Goal: Task Accomplishment & Management: Complete application form

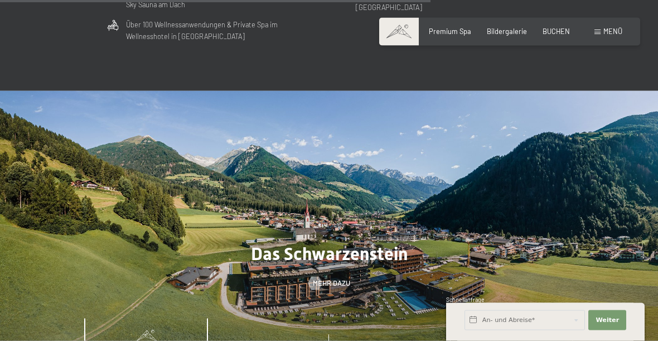
scroll to position [2614, 0]
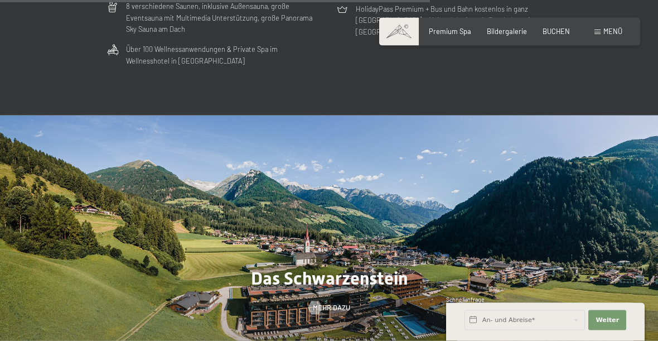
click at [610, 28] on span "Menü" at bounding box center [613, 31] width 19 height 9
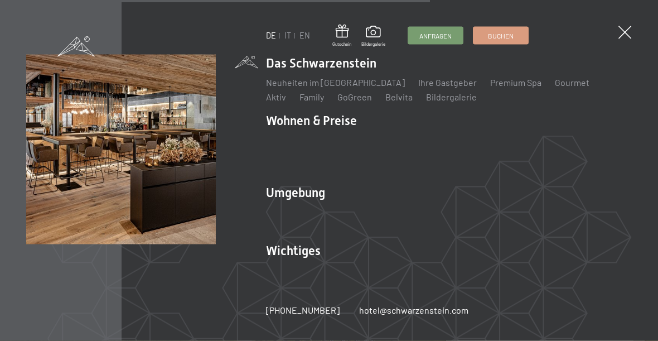
scroll to position [2614, 0]
click at [306, 37] on link "EN" at bounding box center [305, 35] width 11 height 9
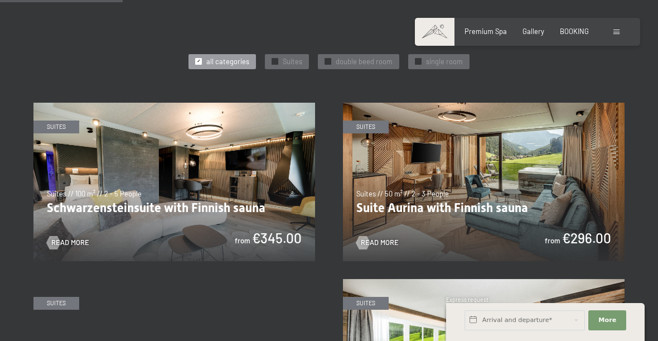
scroll to position [500, 0]
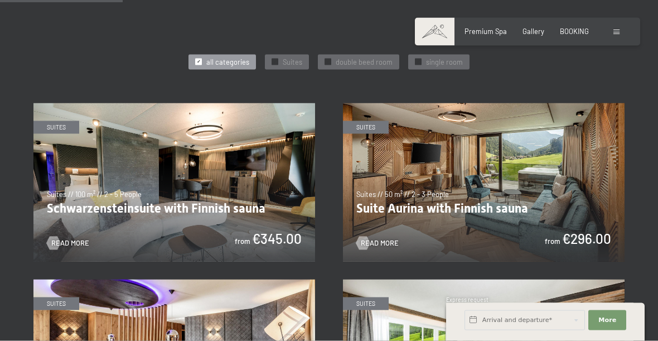
click at [519, 170] on img at bounding box center [484, 182] width 282 height 158
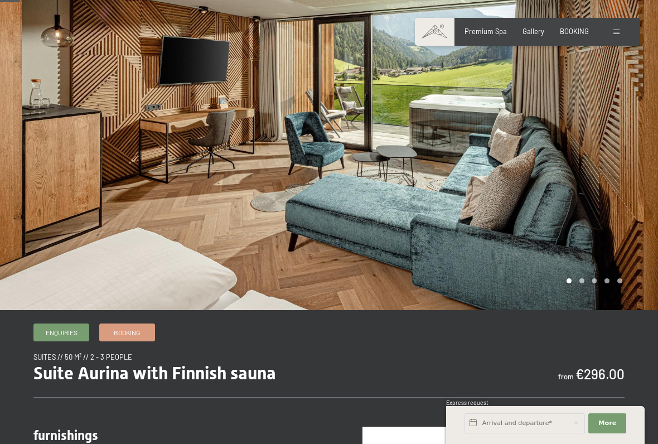
scroll to position [61, 0]
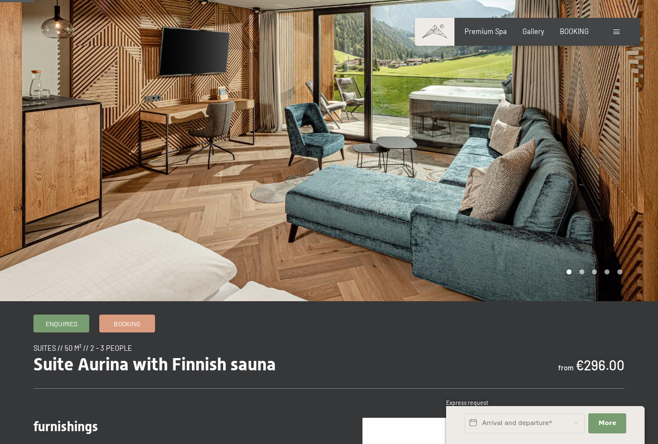
click at [584, 271] on div at bounding box center [493, 120] width 329 height 363
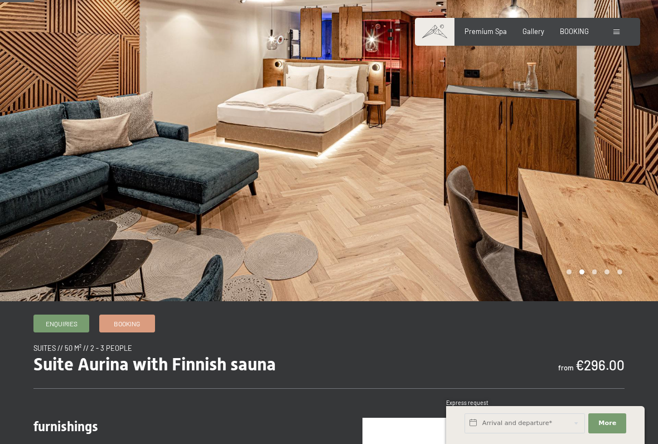
click at [591, 270] on div at bounding box center [493, 120] width 329 height 363
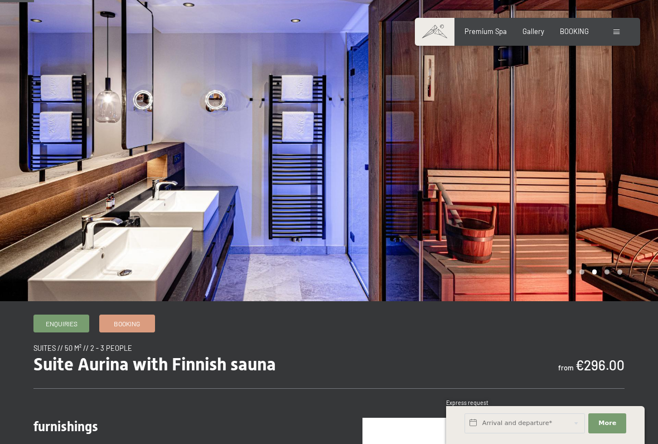
click at [596, 271] on div at bounding box center [493, 120] width 329 height 363
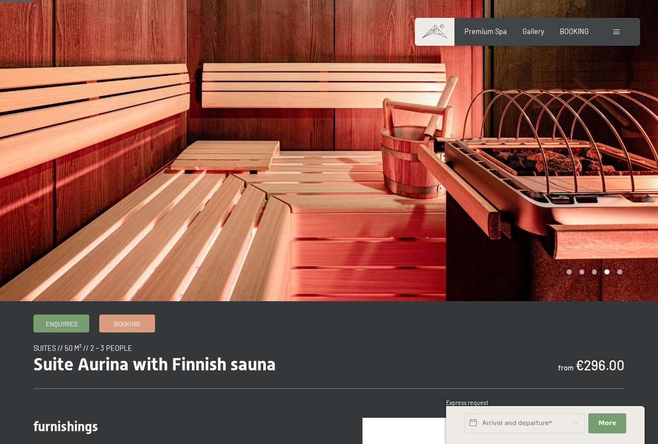
click at [616, 267] on div at bounding box center [493, 120] width 329 height 363
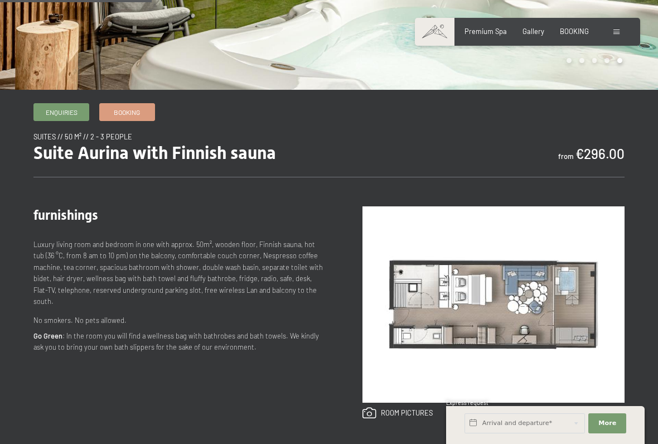
scroll to position [276, 0]
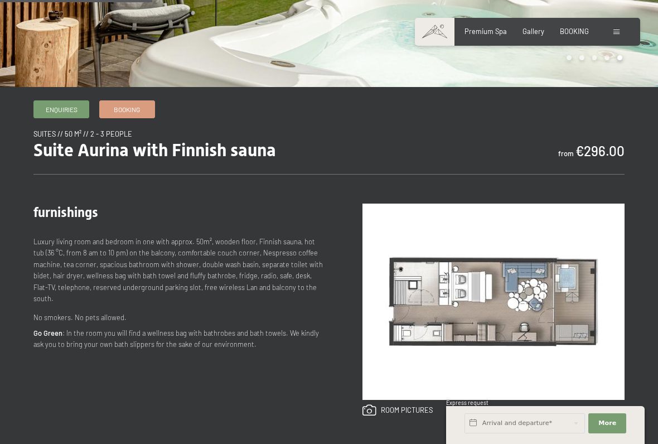
click at [515, 309] on img at bounding box center [494, 302] width 262 height 196
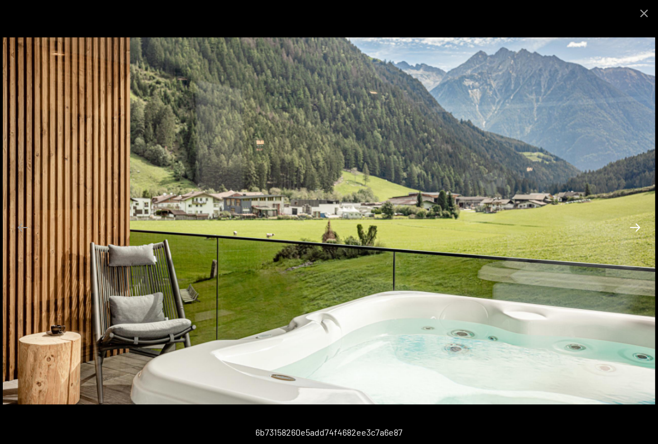
click at [633, 223] on button "Next slide" at bounding box center [635, 227] width 23 height 22
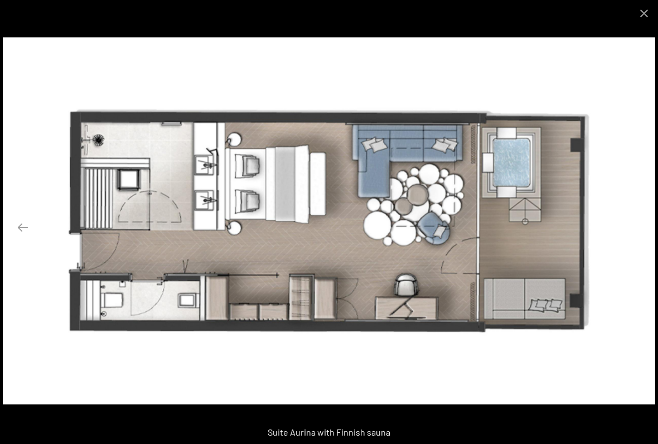
click at [628, 223] on button "Next slide" at bounding box center [635, 227] width 23 height 22
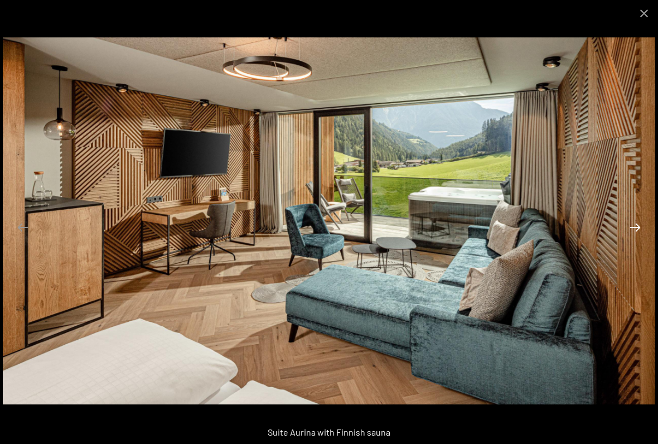
click at [634, 231] on button "Next slide" at bounding box center [635, 227] width 23 height 22
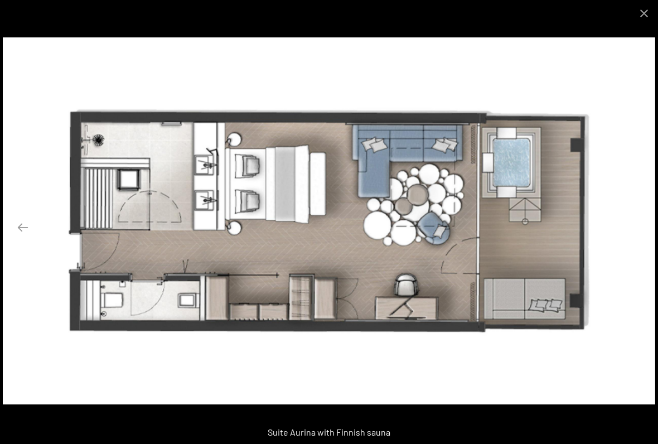
click at [635, 222] on button "Next slide" at bounding box center [635, 227] width 23 height 22
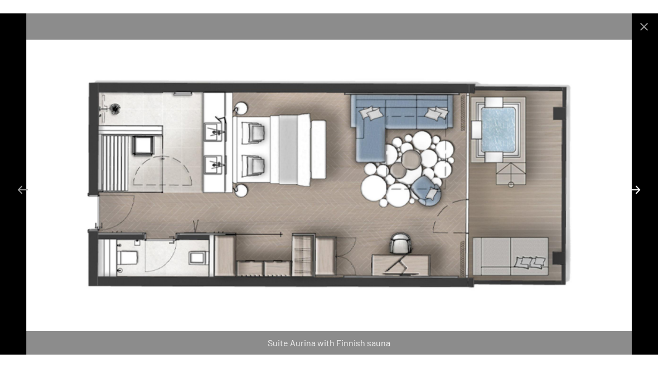
scroll to position [307, 0]
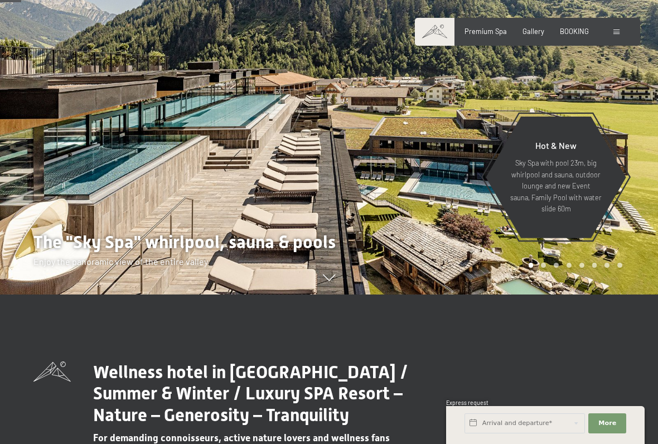
scroll to position [151, 0]
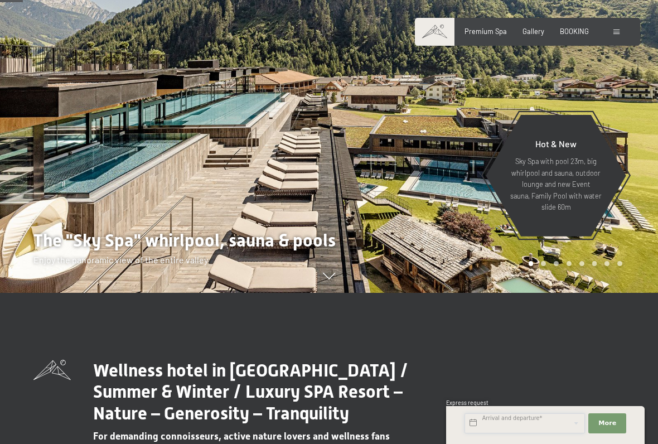
click at [526, 424] on input "text" at bounding box center [525, 423] width 120 height 20
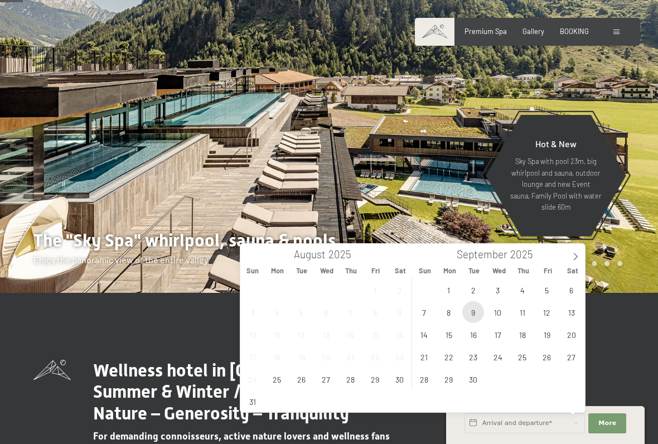
click at [473, 313] on span "9" at bounding box center [473, 312] width 22 height 22
click at [427, 336] on span "14" at bounding box center [424, 335] width 22 height 22
type input "[DATE] - [DATE]"
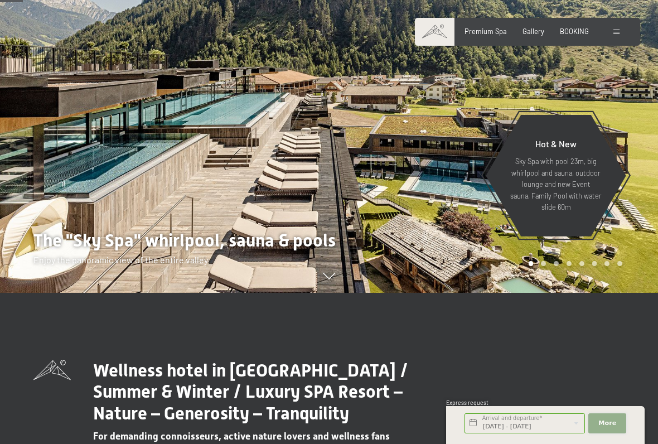
click at [613, 422] on span "More" at bounding box center [608, 423] width 18 height 9
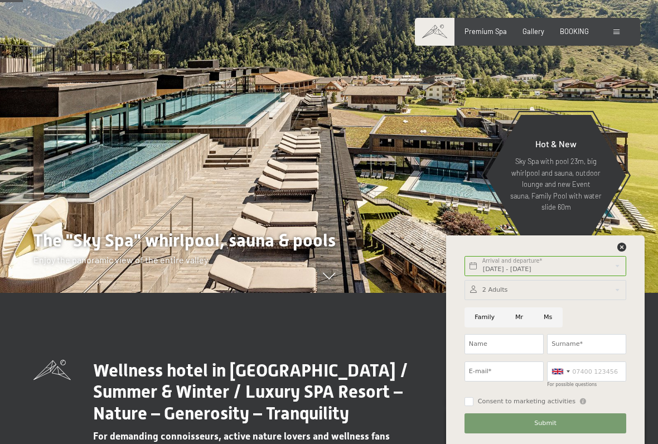
click at [549, 313] on input "Ms" at bounding box center [548, 317] width 29 height 20
radio input "true"
click at [508, 348] on input "Name" at bounding box center [504, 344] width 79 height 20
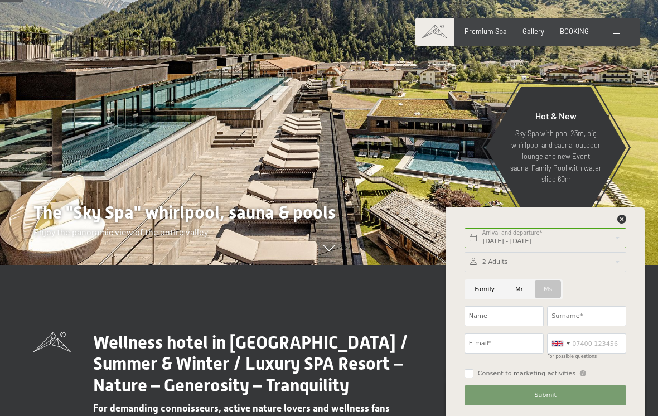
type input "KRISTEL"
type input "THEUNS"
type input "[EMAIL_ADDRESS][DOMAIN_NAME]"
type input "0473661059"
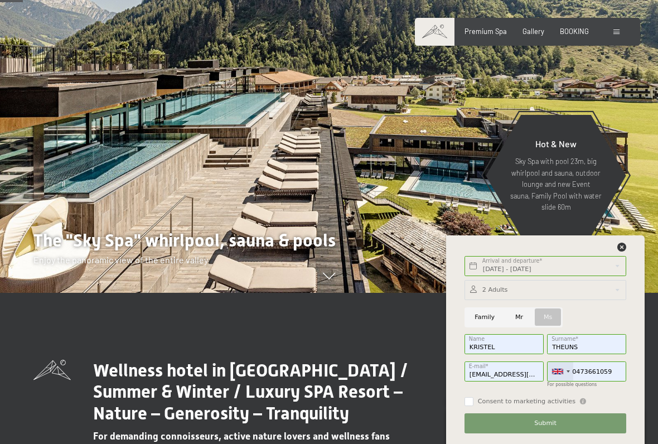
click at [557, 373] on div at bounding box center [557, 372] width 11 height 6
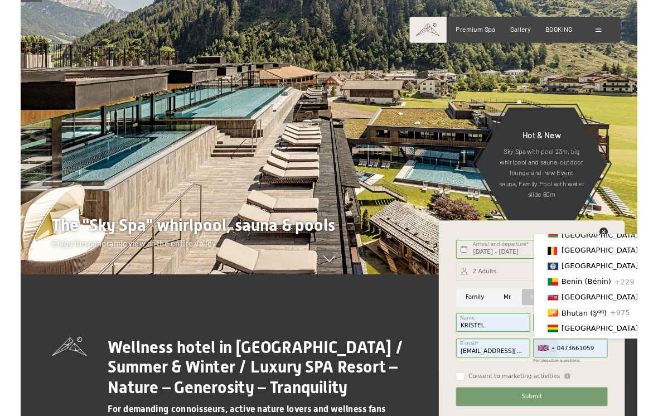
scroll to position [393, 0]
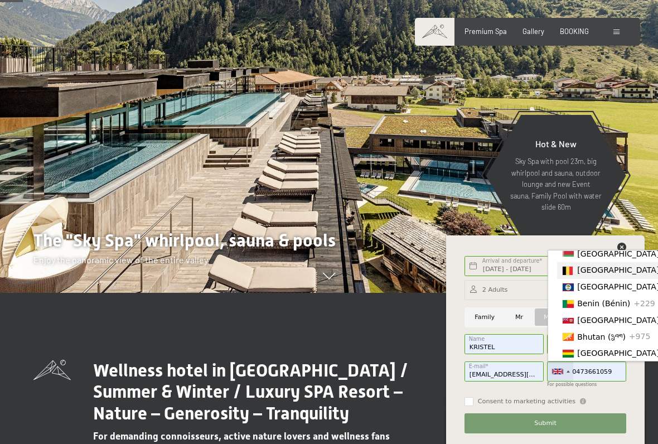
click at [618, 273] on span "[GEOGRAPHIC_DATA] ([GEOGRAPHIC_DATA])" at bounding box center [663, 270] width 173 height 9
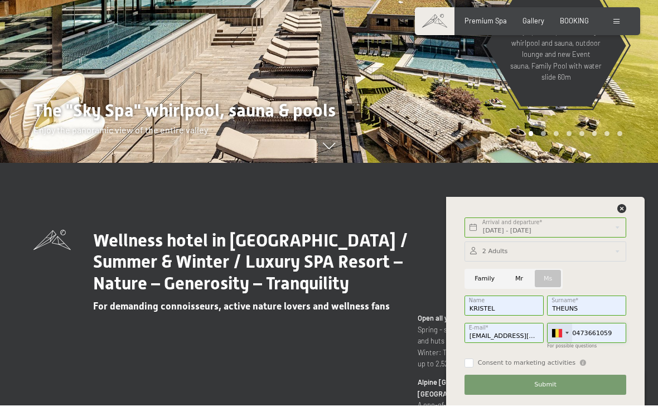
scroll to position [244, 0]
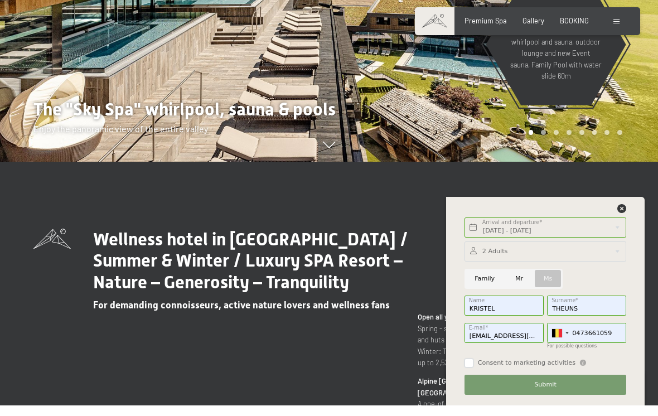
click at [472, 369] on input "Consent to marketing activities" at bounding box center [469, 373] width 9 height 9
checkbox input "true"
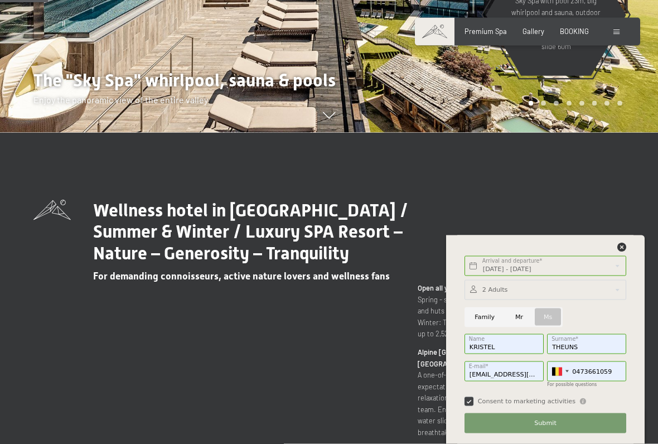
scroll to position [317, 0]
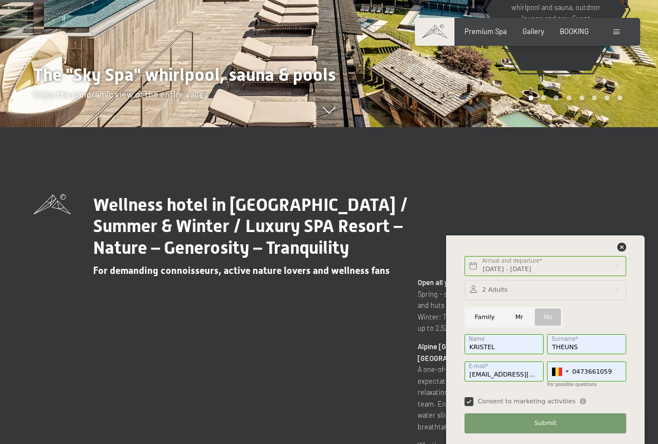
click at [545, 415] on button "Submit" at bounding box center [546, 423] width 162 height 20
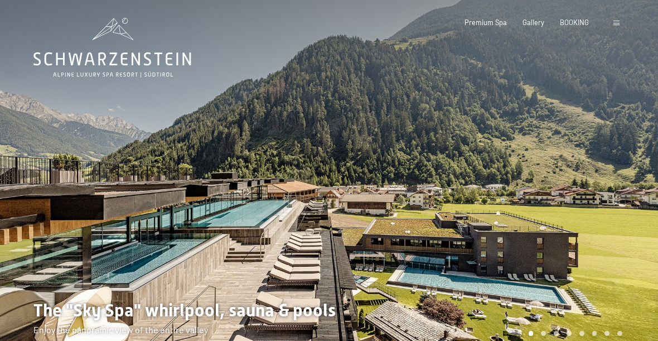
click at [618, 21] on span at bounding box center [617, 23] width 6 height 5
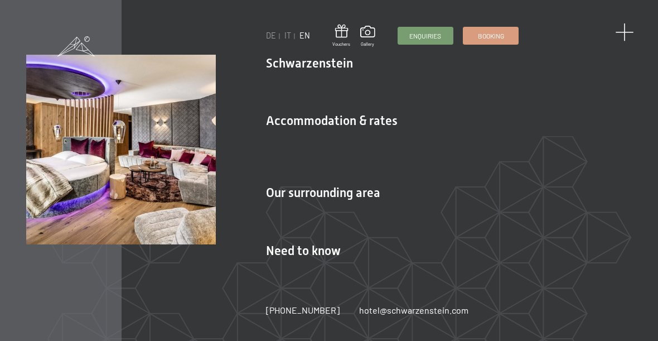
click at [628, 33] on span at bounding box center [624, 32] width 18 height 18
